Goal: Information Seeking & Learning: Compare options

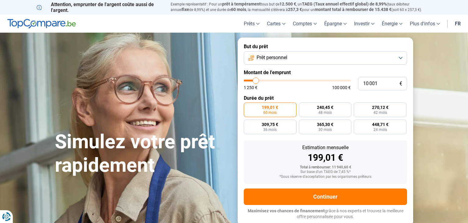
type input "8 750"
type input "8750"
type input "10 000"
type input "10000"
type input "13 000"
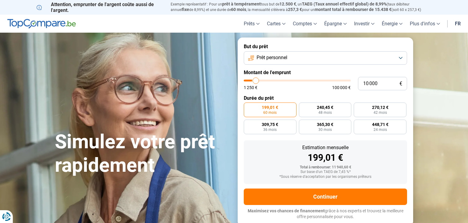
type input "13000"
type input "17 000"
type input "17000"
type input "22 000"
type input "22000"
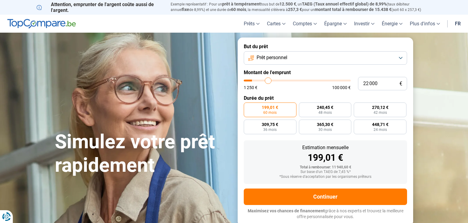
type input "29 000"
type input "29000"
type input "36 750"
type input "36750"
type input "45 250"
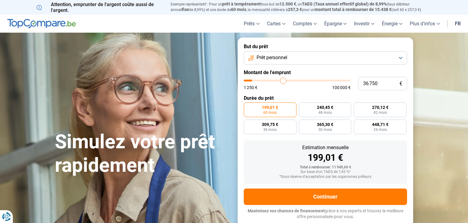
type input "45250"
type input "53 250"
type input "53250"
type input "57 500"
type input "57500"
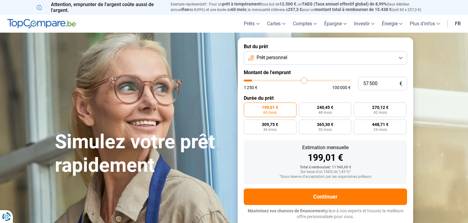
type input "62 750"
type input "62750"
type input "65 750"
type input "65750"
type input "69 250"
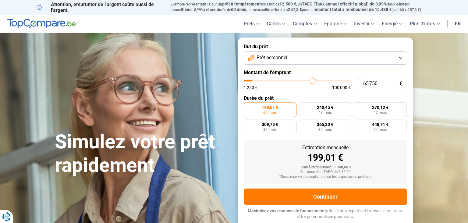
type input "69250"
type input "71 500"
type input "71500"
type input "73 000"
type input "73000"
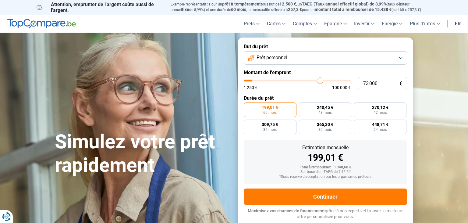
type input "74 500"
type input "74500"
type input "75 250"
type input "75250"
type input "75 750"
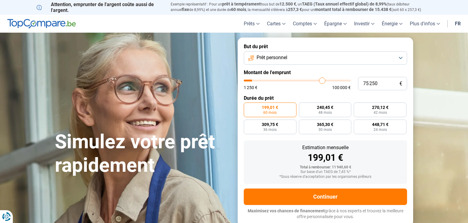
type input "75750"
type input "76 250"
type input "76250"
type input "76 750"
type input "76750"
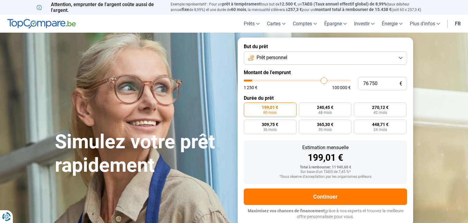
type input "77 750"
type input "77750"
type input "79 000"
type input "79000"
type input "80 000"
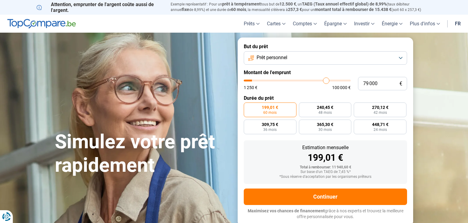
type input "80000"
type input "81 250"
type input "81250"
type input "82 250"
type input "82250"
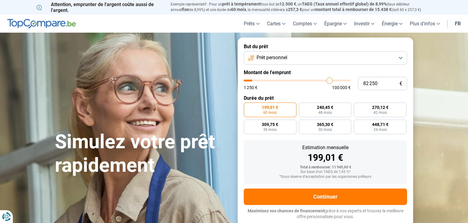
type input "84 000"
type input "84000"
type input "85 500"
type input "85500"
type input "87 000"
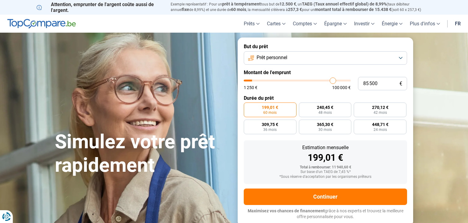
type input "87000"
type input "88 000"
type input "88000"
type input "89 000"
type input "89000"
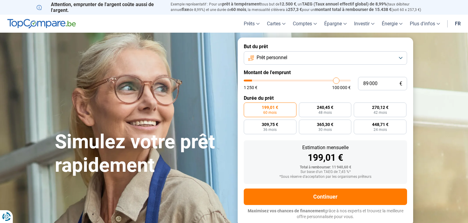
type input "89 750"
type input "89750"
type input "90 000"
type input "90000"
type input "90 250"
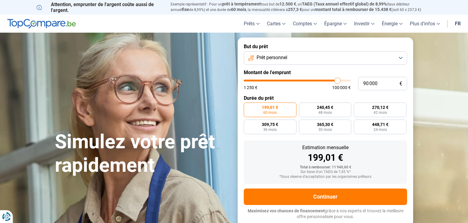
type input "90250"
type input "90 000"
type input "90000"
type input "89 250"
type input "89250"
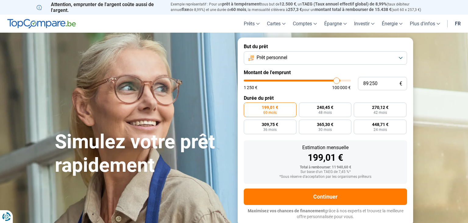
type input "88 500"
type input "88500"
type input "87 250"
type input "87250"
type input "86 750"
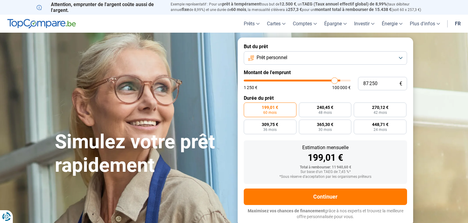
type input "86750"
type input "86 250"
type input "86250"
type input "85 750"
type input "85750"
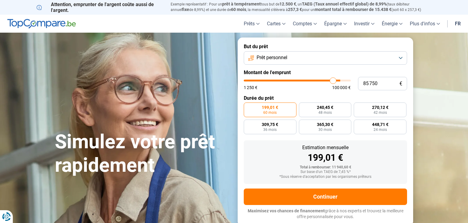
type input "85 000"
type input "85000"
type input "84 250"
type input "84250"
type input "84 000"
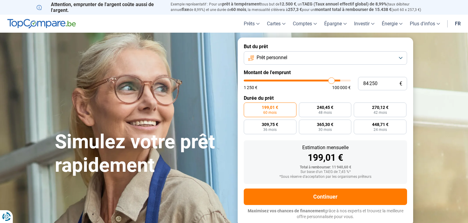
type input "84000"
type input "83 250"
type input "83250"
type input "83 000"
type input "83000"
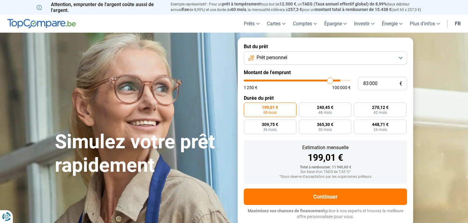
type input "82 750"
type input "82750"
type input "82 500"
type input "82500"
type input "82 250"
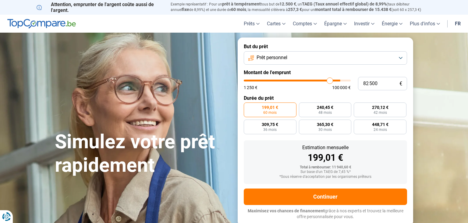
type input "82250"
type input "82 000"
type input "82000"
type input "80 500"
type input "80500"
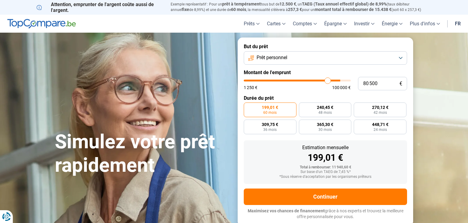
type input "80 000"
type input "80000"
type input "79 750"
type input "79750"
type input "79 250"
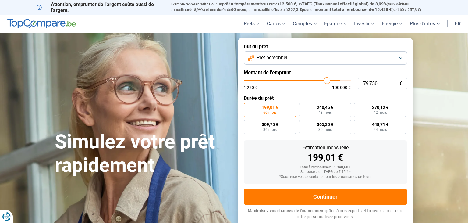
type input "79250"
type input "79 000"
type input "79000"
type input "78 750"
type input "78750"
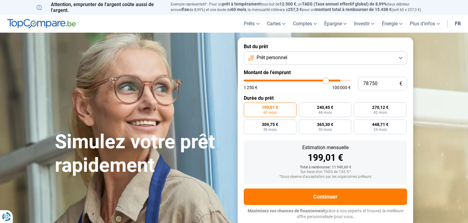
type input "78 500"
type input "78500"
type input "77 750"
type input "77750"
type input "77 500"
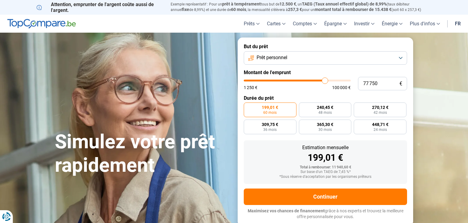
type input "77500"
type input "77 000"
type input "77000"
type input "76 750"
type input "76750"
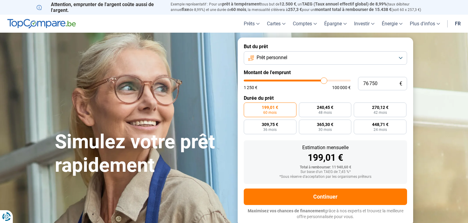
type input "76 500"
type input "76500"
type input "76 250"
type input "76250"
type input "76 000"
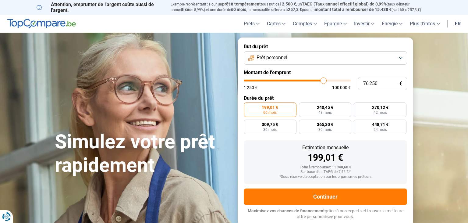
type input "76000"
type input "75 750"
type input "75750"
type input "75 500"
type input "75500"
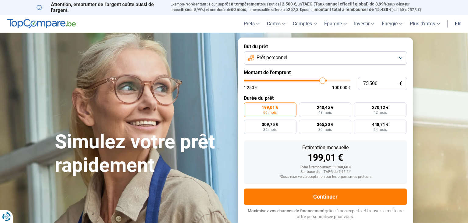
type input "75 250"
type input "75250"
type input "75 000"
type input "75000"
type input "74 500"
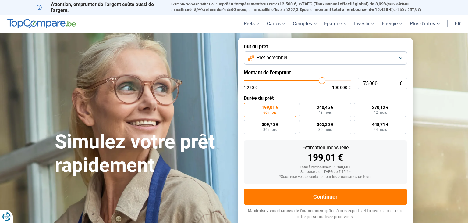
type input "74500"
type input "74 250"
type input "74250"
type input "74 000"
type input "74000"
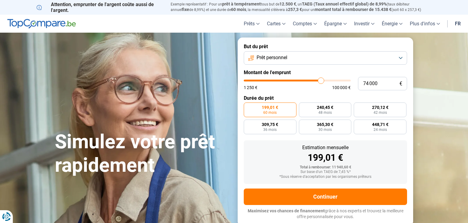
type input "73 750"
type input "73750"
type input "73 500"
type input "73500"
type input "73 250"
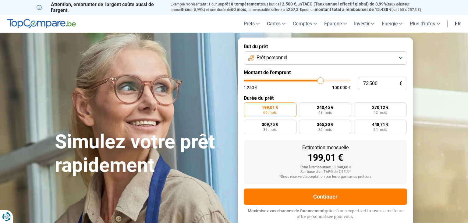
type input "73250"
type input "72 500"
type input "72500"
type input "72 250"
type input "72250"
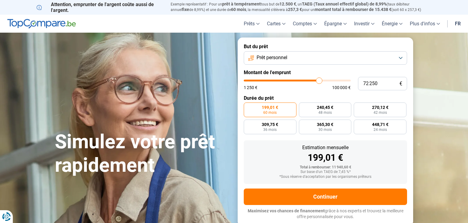
type input "71 750"
type input "71750"
type input "71 500"
type input "71500"
type input "71 250"
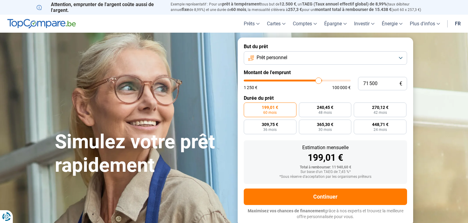
type input "71250"
type input "70 750"
type input "70750"
type input "70 500"
type input "70500"
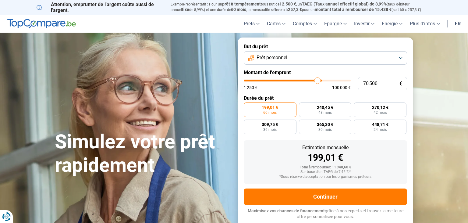
type input "70 250"
type input "70250"
type input "70 000"
type input "70000"
type input "69 750"
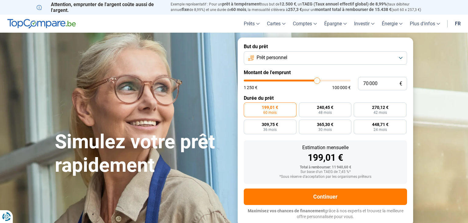
type input "69750"
type input "69 500"
type input "69500"
type input "69 250"
type input "69250"
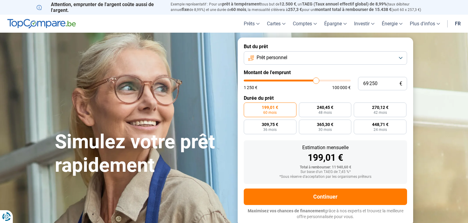
type input "69 000"
type input "69000"
type input "69 250"
type input "69250"
type input "69 500"
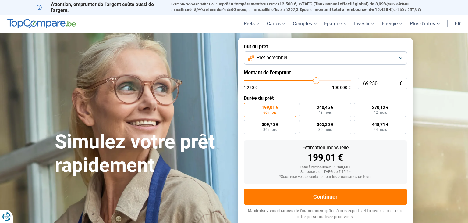
type input "69500"
type input "69 750"
type input "69750"
type input "70 000"
type input "70000"
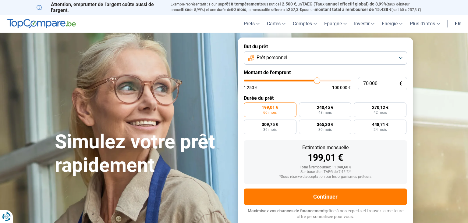
type input "69 750"
type input "69750"
type input "69 500"
type input "69500"
type input "69 250"
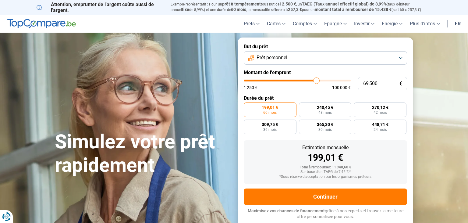
type input "69250"
type input "69 000"
type input "69000"
type input "68 750"
type input "68750"
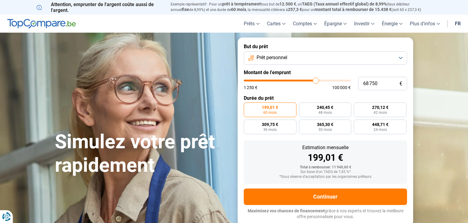
type input "68 250"
type input "68250"
type input "68 000"
type input "68000"
type input "67 750"
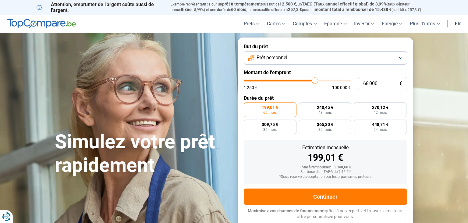
type input "67750"
type input "67 500"
type input "67500"
type input "67 250"
type input "67250"
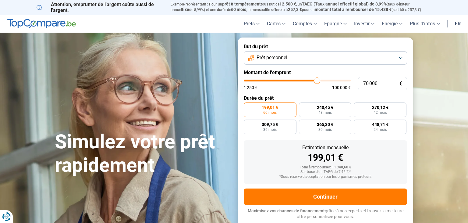
drag, startPoint x: 255, startPoint y: 80, endPoint x: 317, endPoint y: 90, distance: 63.0
click at [317, 81] on input "range" at bounding box center [297, 80] width 107 height 2
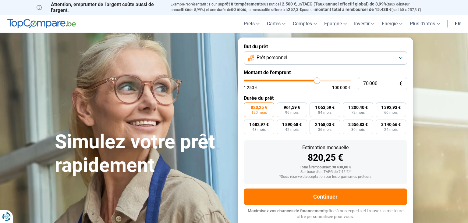
click at [328, 57] on button "Prêt personnel" at bounding box center [325, 57] width 163 height 13
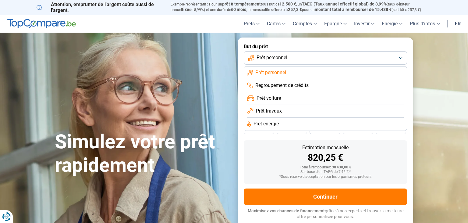
click at [407, 47] on form "But du prêt Prêt personnel Prêt personnel Regroupement de crédits Prêt voiture …" at bounding box center [325, 131] width 175 height 188
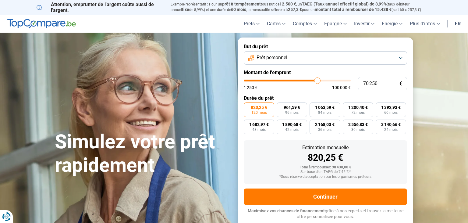
click at [317, 80] on input "range" at bounding box center [297, 80] width 107 height 2
click at [315, 80] on input "range" at bounding box center [297, 80] width 107 height 2
